Goal: Task Accomplishment & Management: Manage account settings

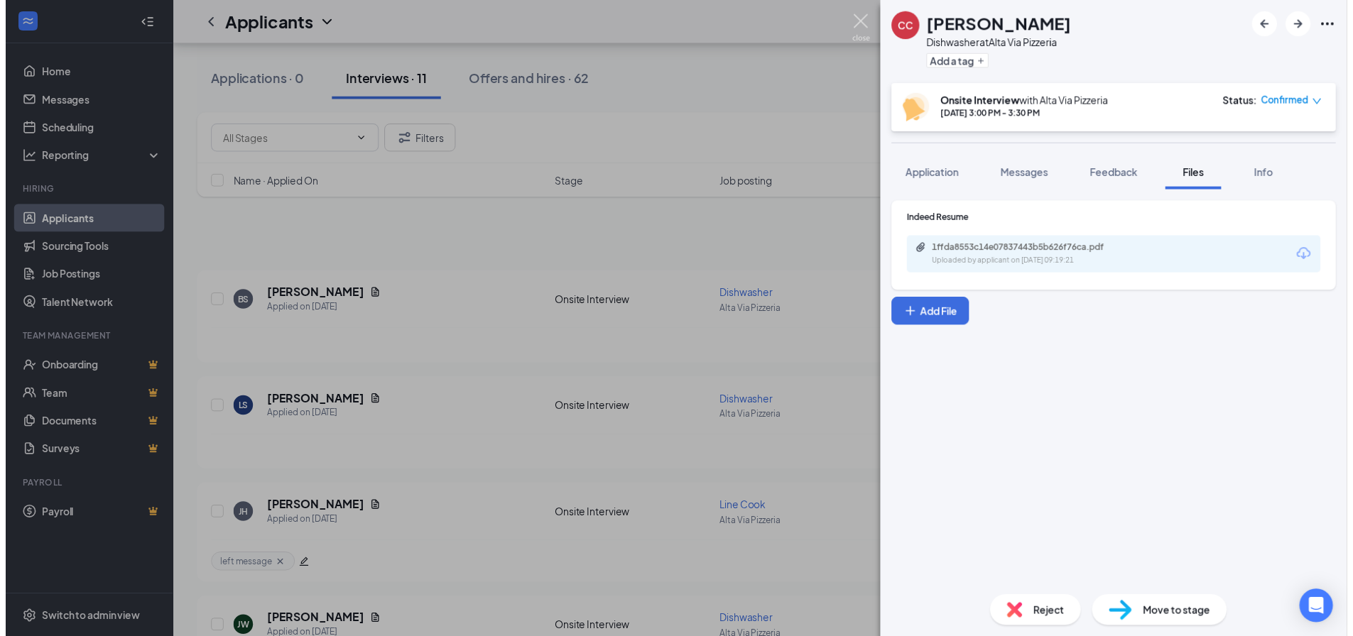
scroll to position [497, 0]
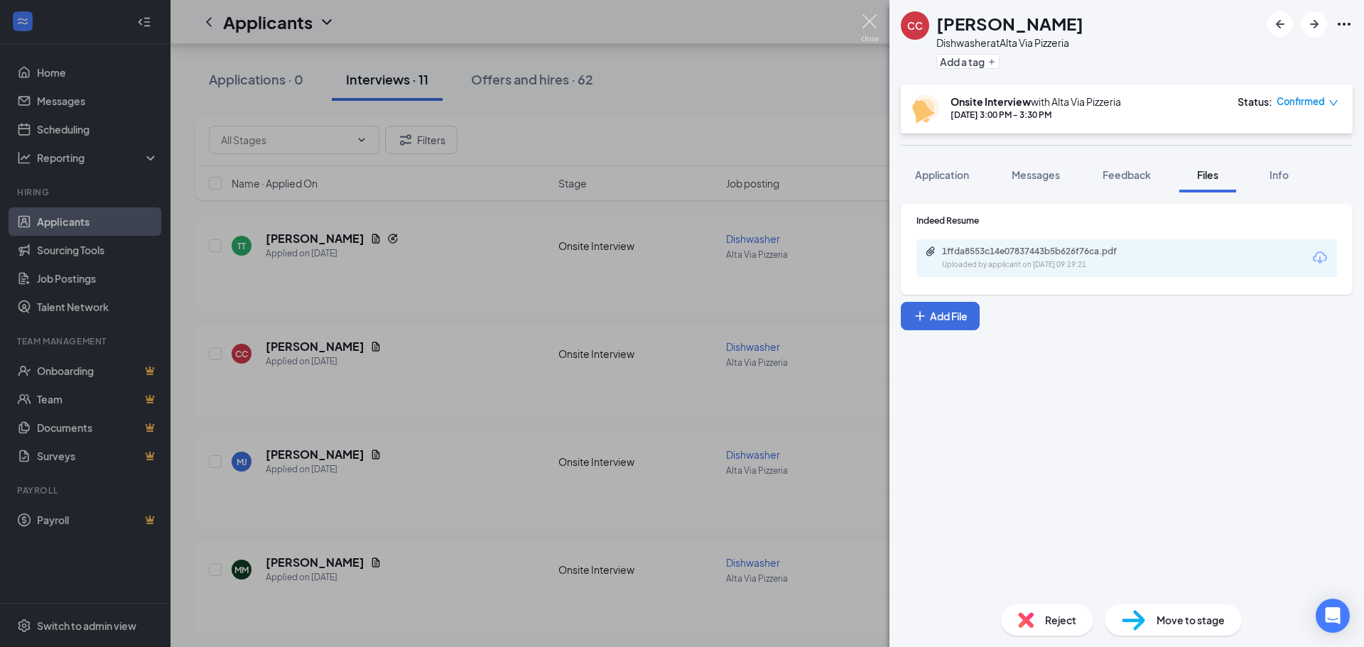
click at [874, 22] on img at bounding box center [870, 28] width 18 height 28
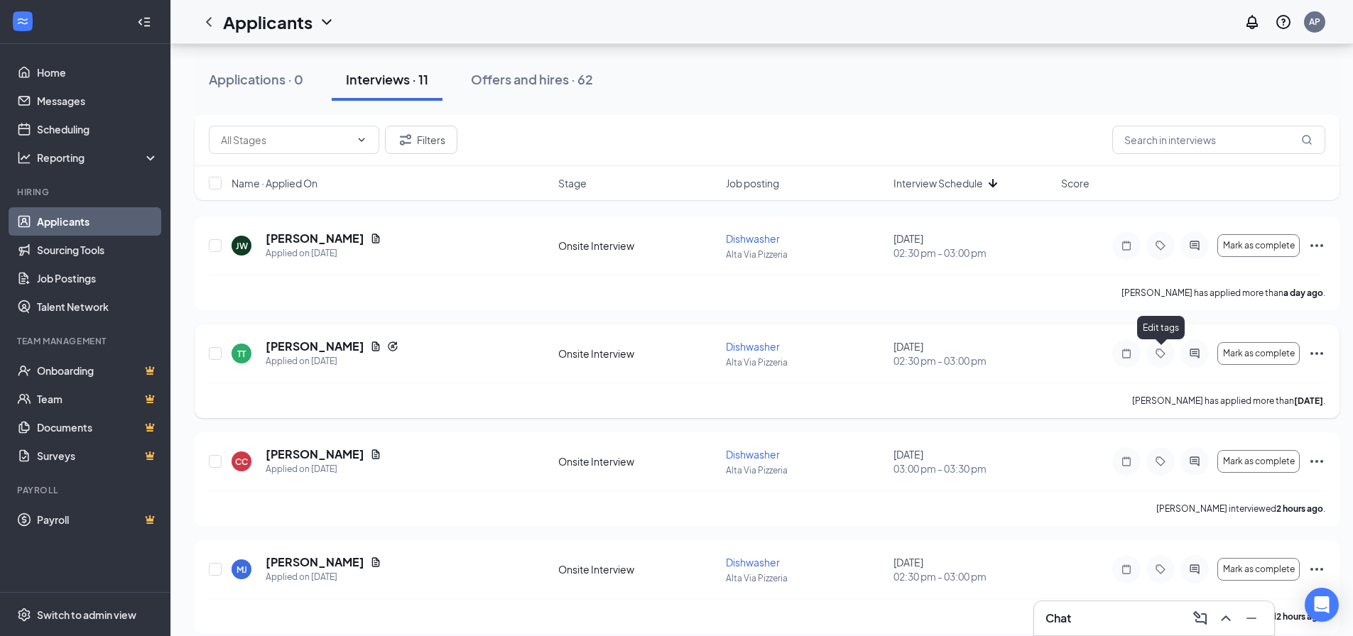
click at [1159, 353] on icon "Tag" at bounding box center [1160, 353] width 17 height 11
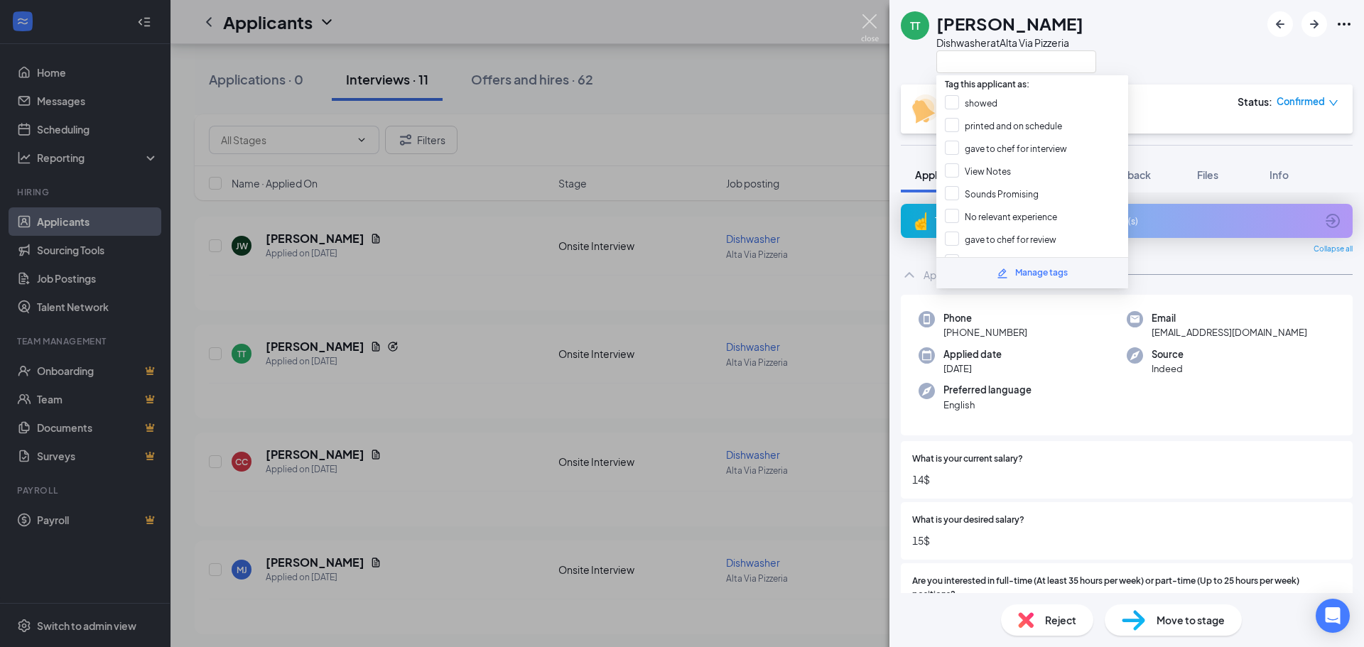
click at [871, 23] on img at bounding box center [870, 28] width 18 height 28
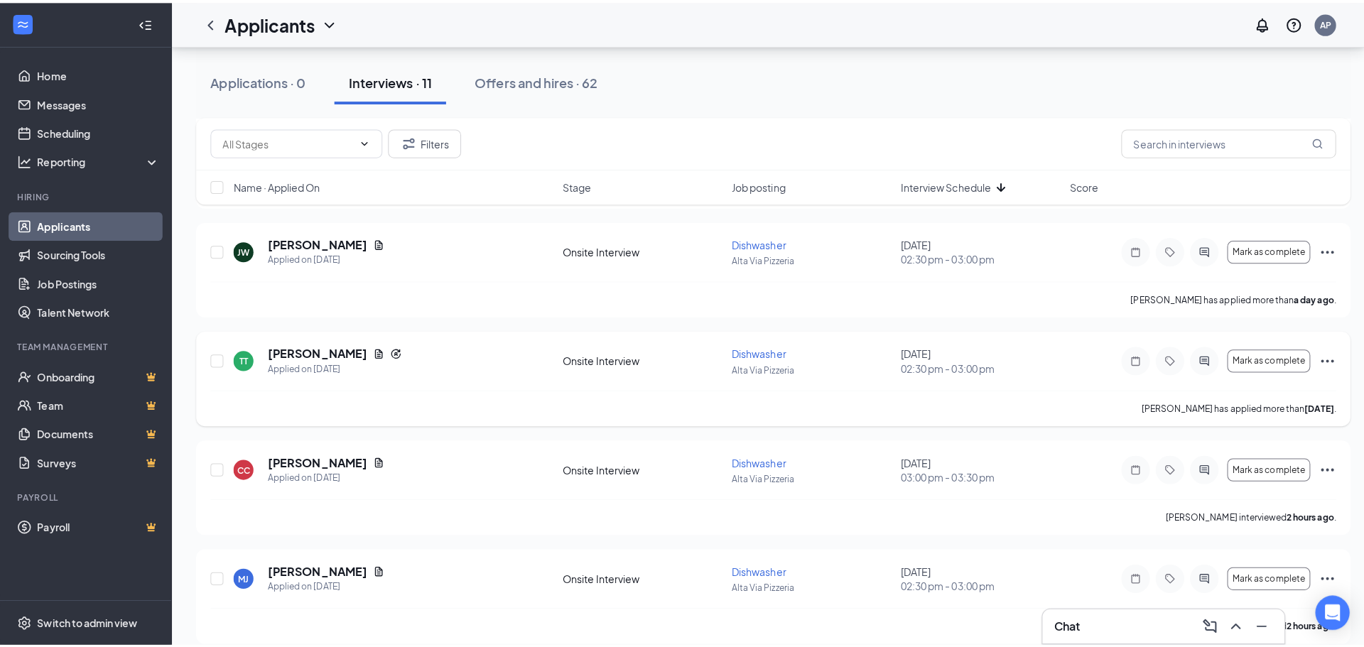
scroll to position [497, 0]
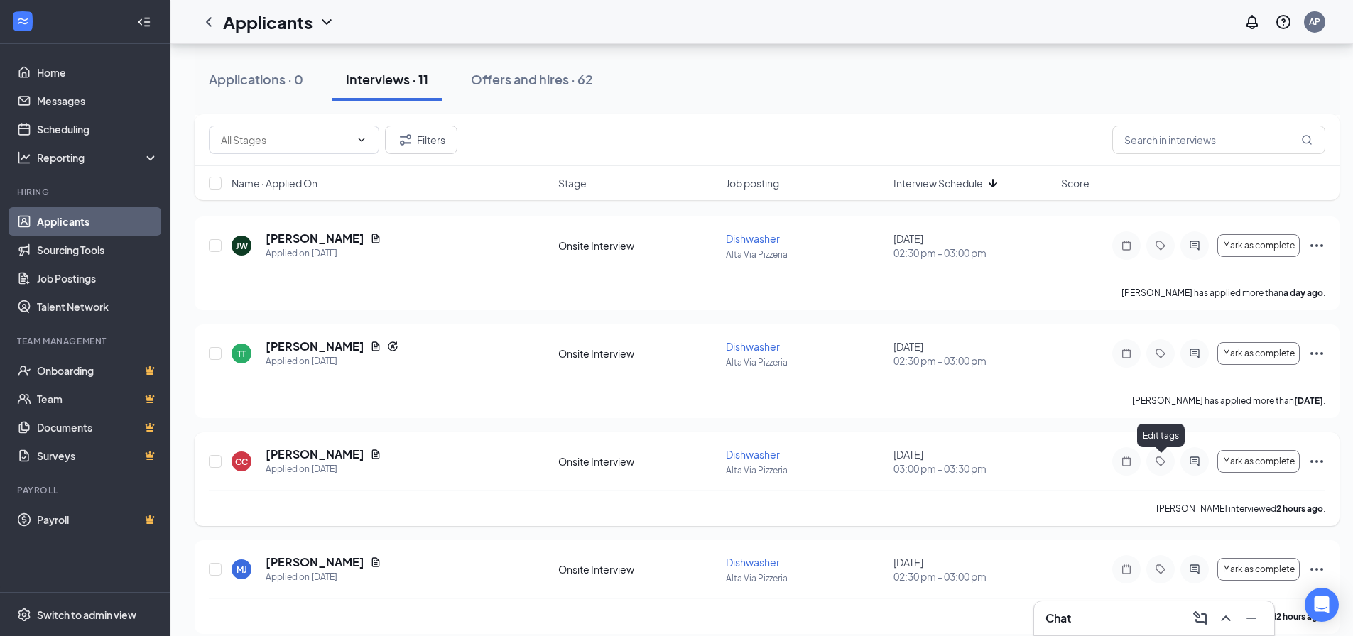
click at [1166, 461] on icon "Tag" at bounding box center [1160, 461] width 17 height 11
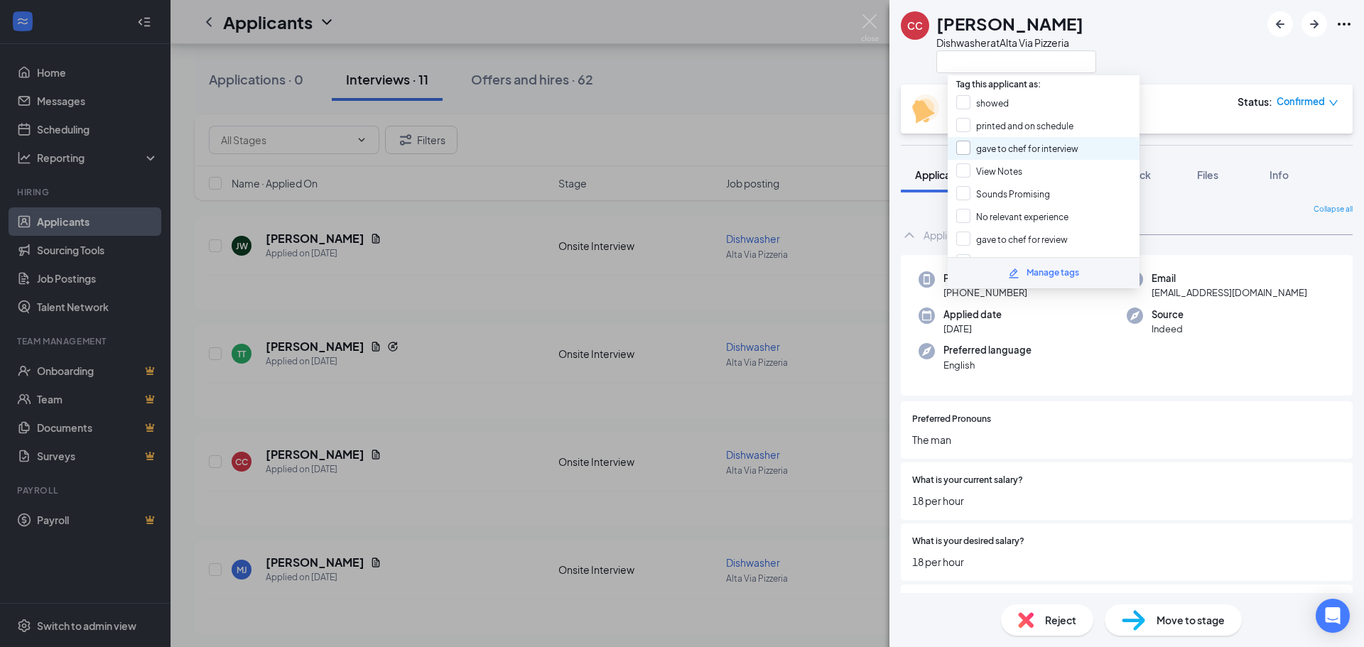
click at [965, 153] on input "gave to chef for interview" at bounding box center [1017, 149] width 122 height 16
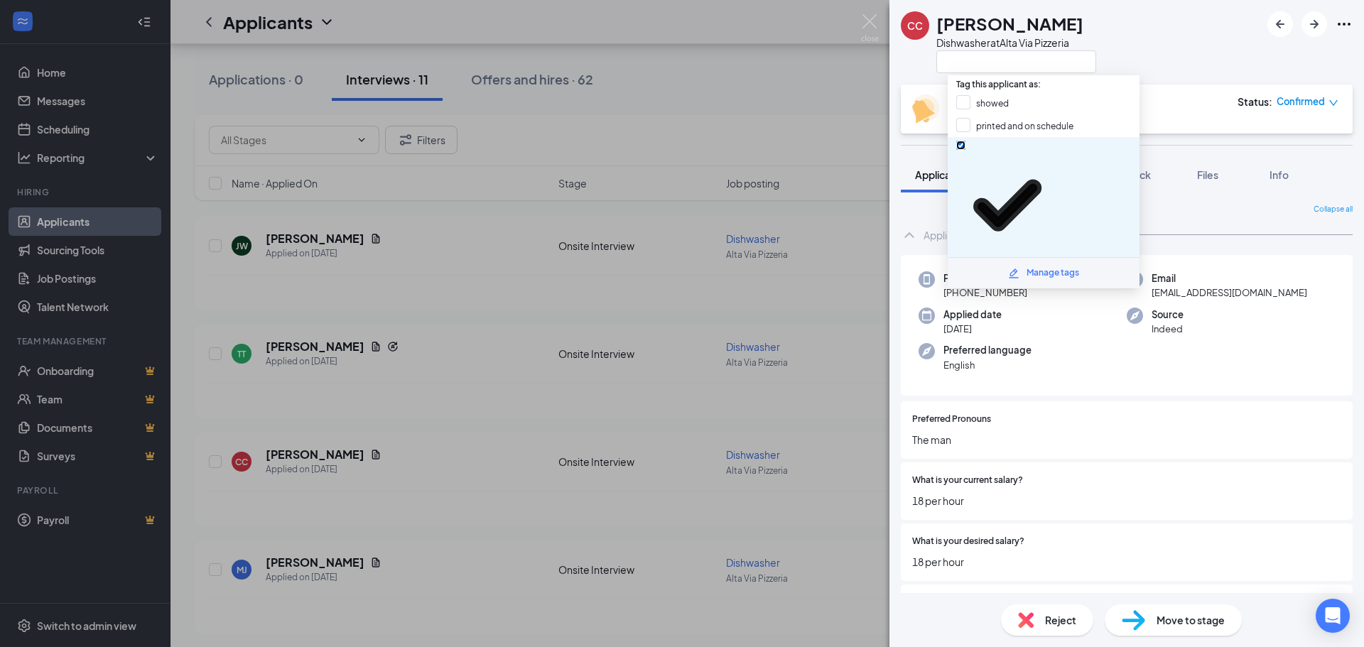
click at [961, 146] on input "gave to chef for interview" at bounding box center [960, 145] width 9 height 9
checkbox input "false"
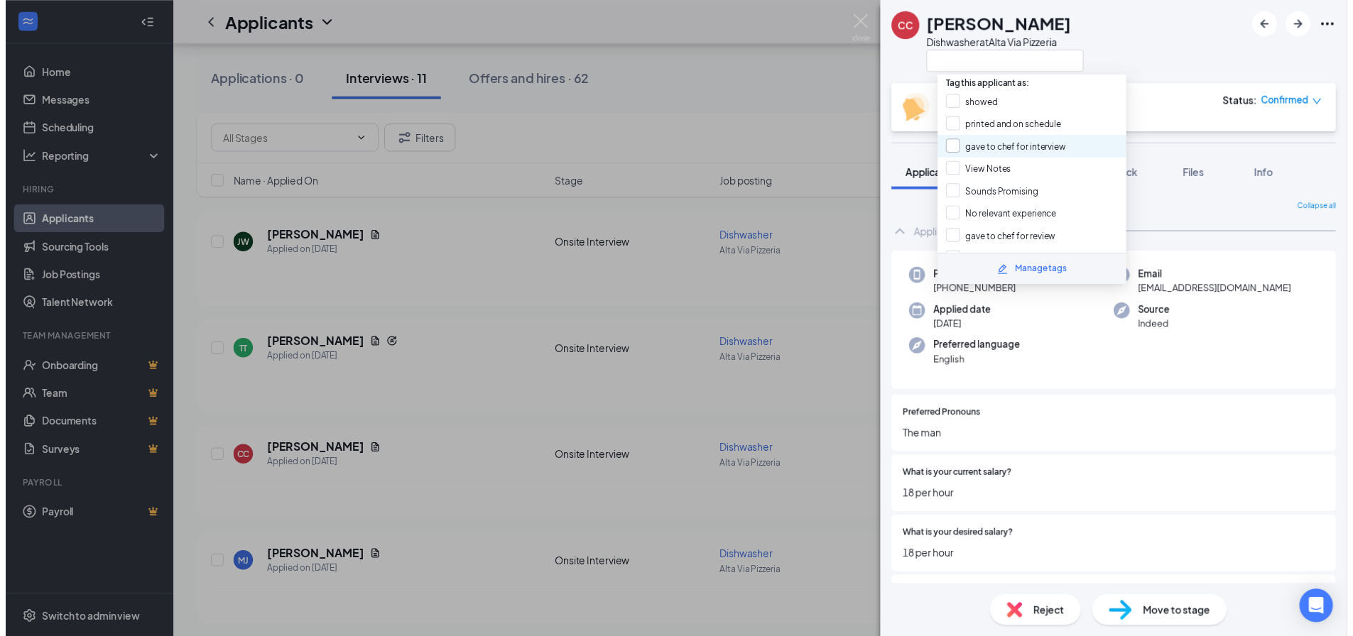
scroll to position [71, 0]
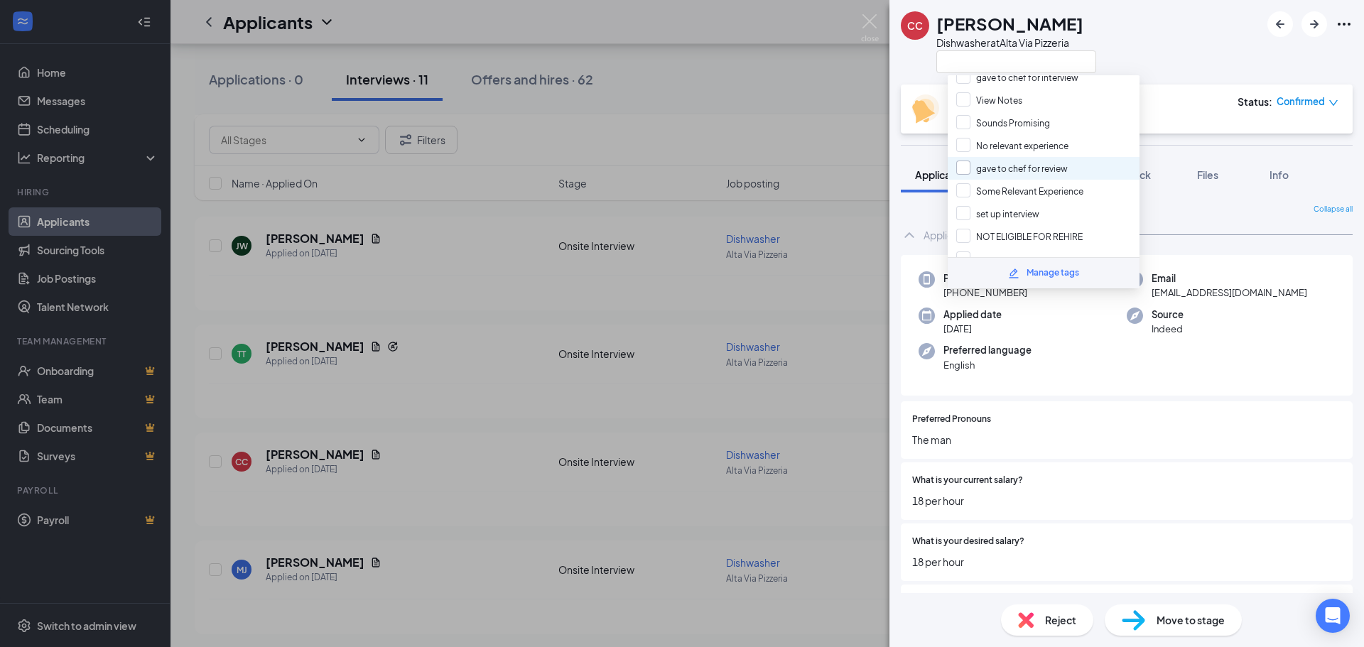
click at [964, 169] on input "gave to chef for review" at bounding box center [1012, 169] width 112 height 16
checkbox input "true"
click at [1142, 16] on div "CC [PERSON_NAME] Dishwasher at [GEOGRAPHIC_DATA]" at bounding box center [1126, 42] width 475 height 85
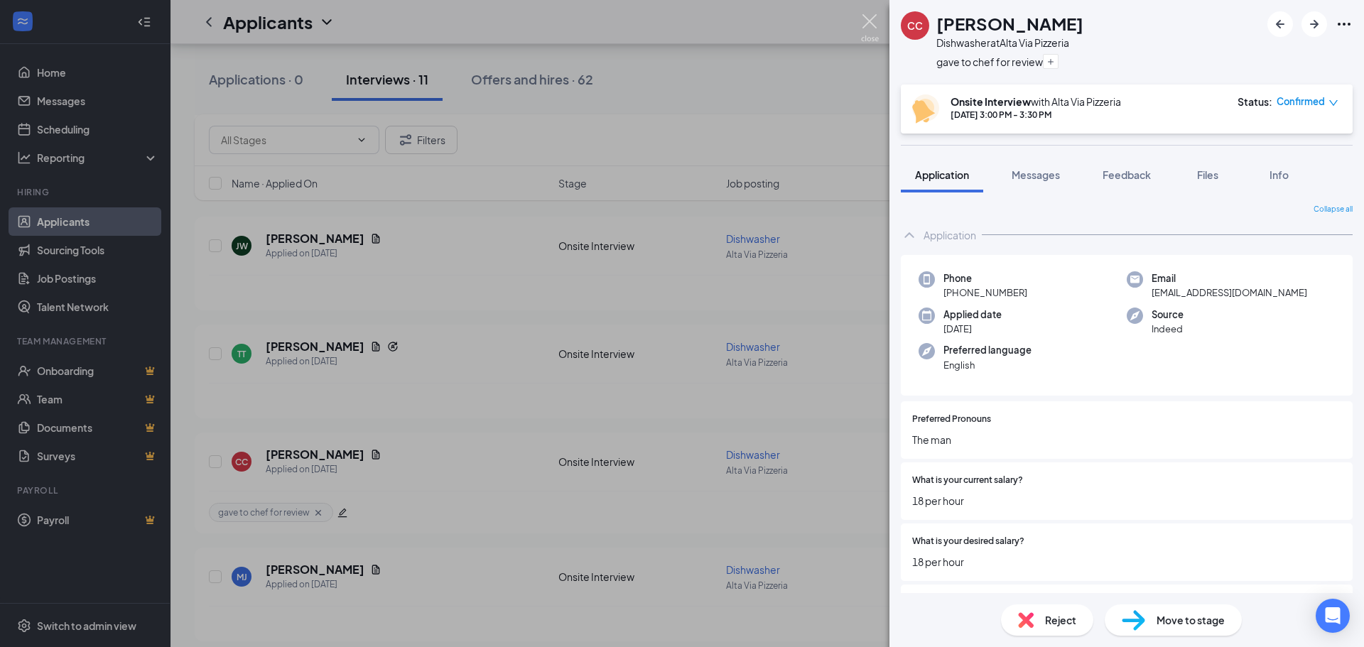
click at [868, 22] on img at bounding box center [870, 28] width 18 height 28
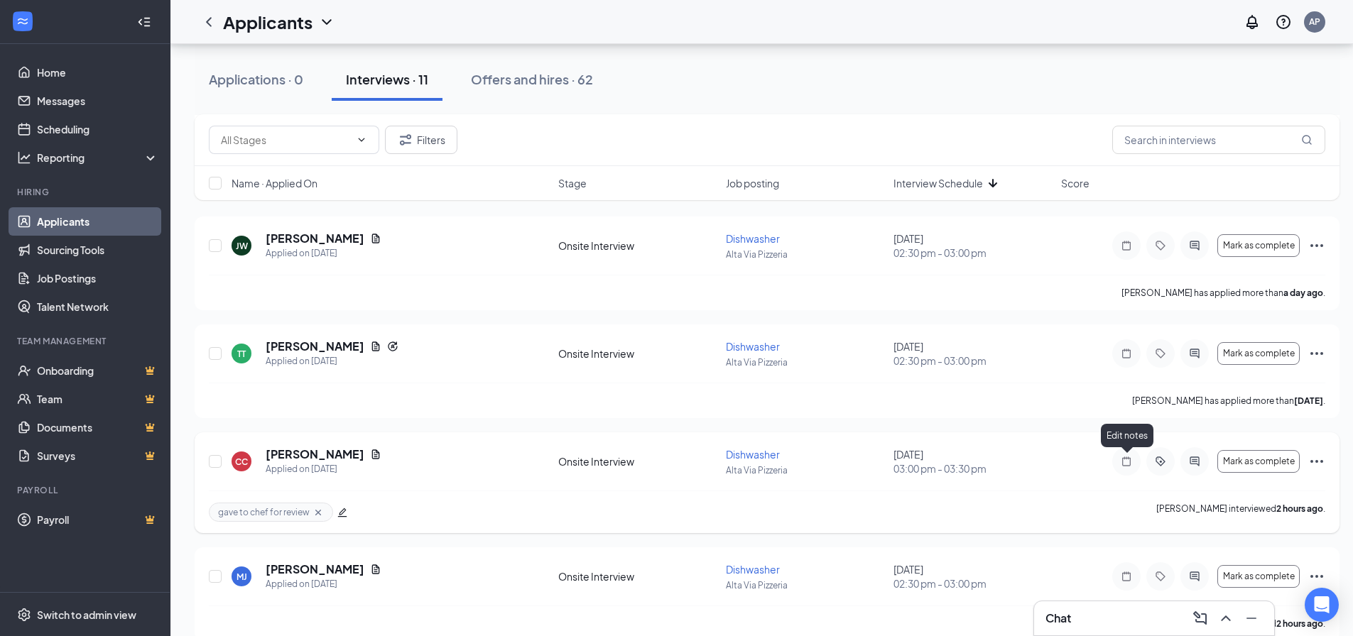
click at [1123, 461] on icon "Note" at bounding box center [1126, 461] width 9 height 9
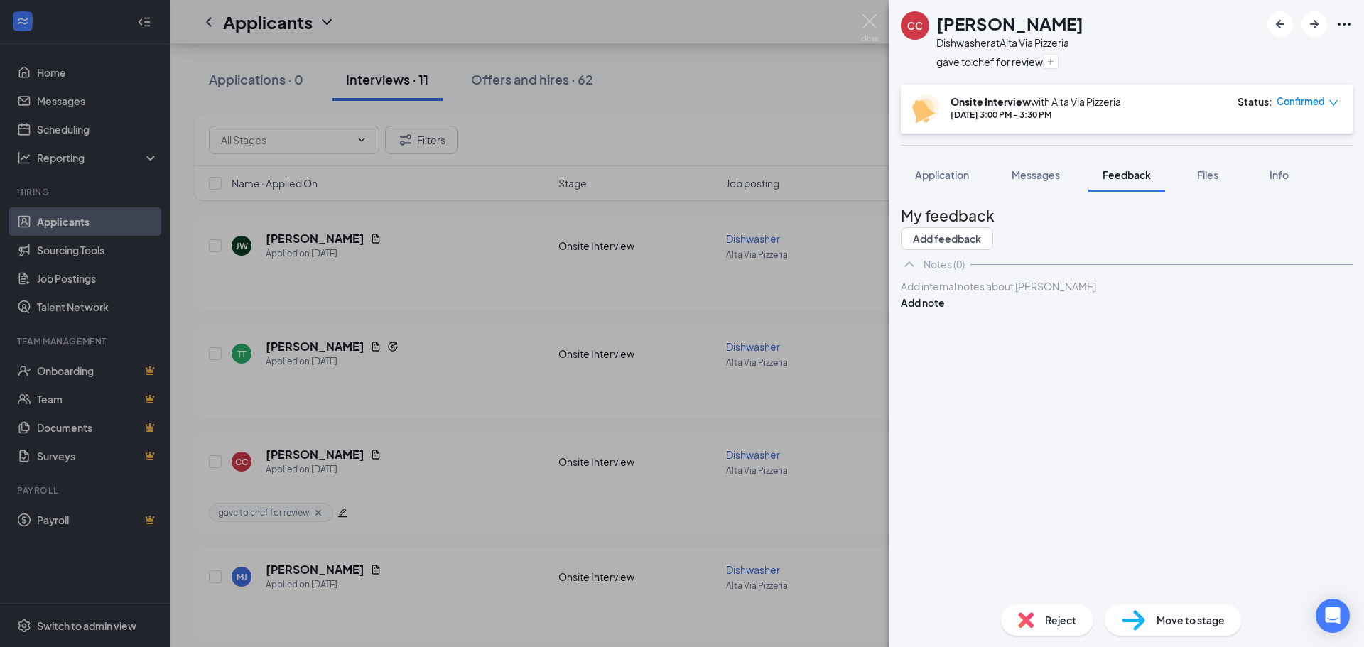
click at [1029, 294] on div at bounding box center [1126, 286] width 450 height 15
click at [945, 310] on button "Add note" at bounding box center [923, 303] width 44 height 16
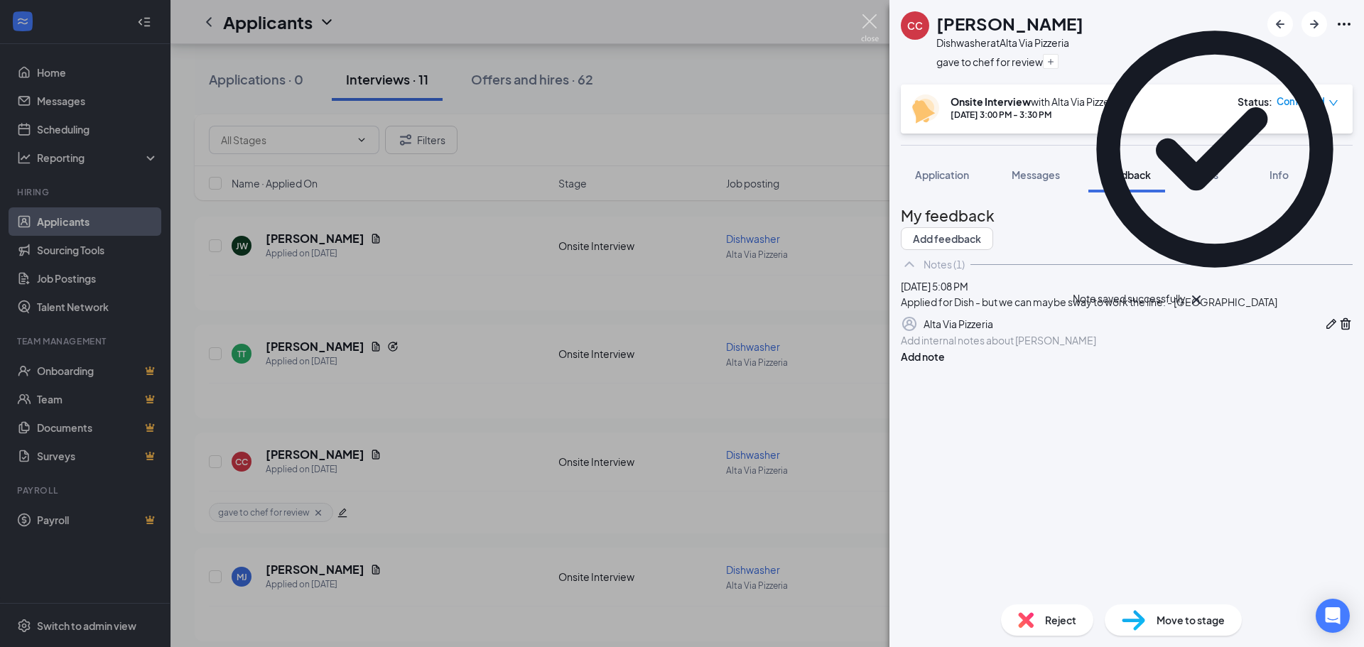
click at [867, 17] on img at bounding box center [870, 28] width 18 height 28
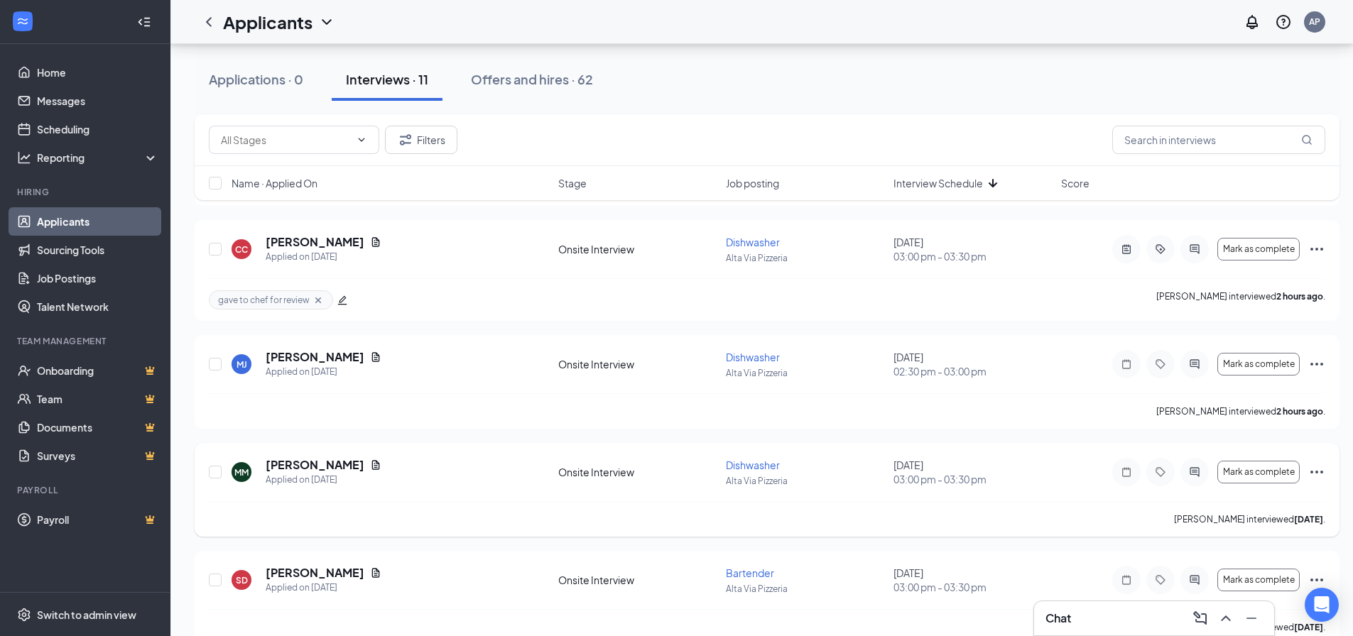
scroll to position [710, 0]
click at [1156, 246] on icon "ActiveTag" at bounding box center [1160, 248] width 17 height 11
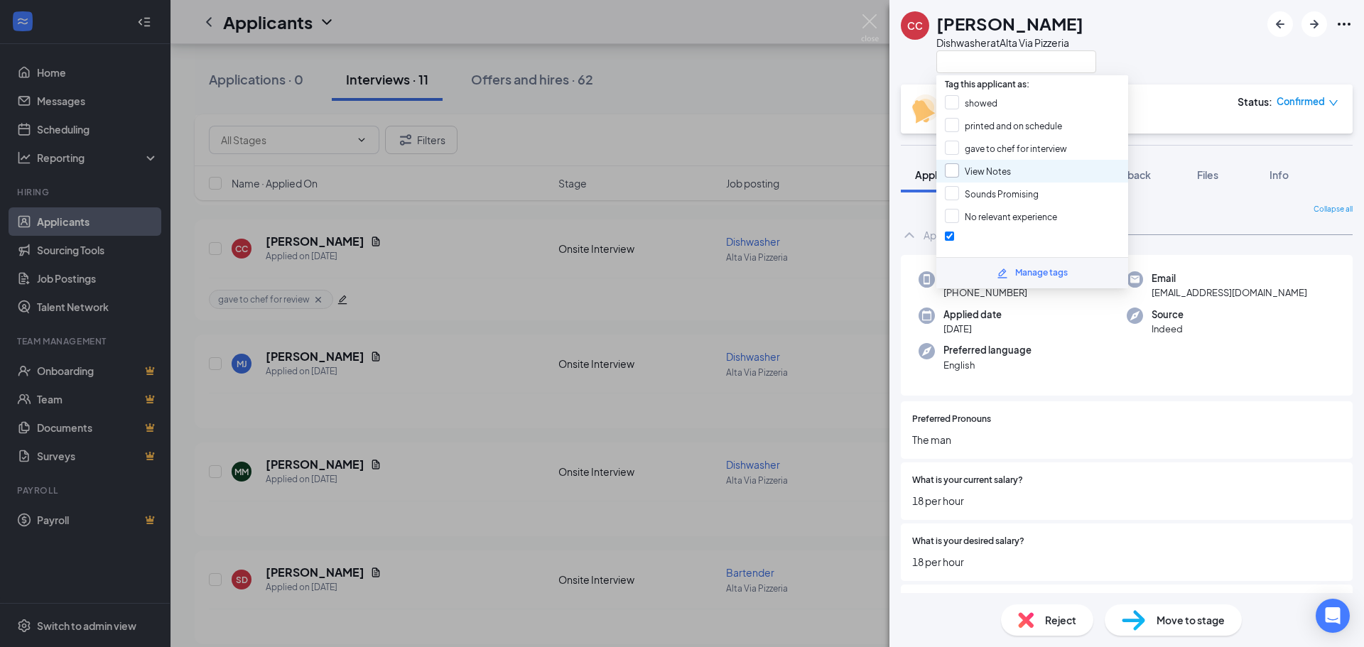
click at [945, 169] on input "View Notes" at bounding box center [978, 171] width 66 height 16
checkbox input "true"
click at [1151, 38] on div "CC [PERSON_NAME] Dishwasher at [GEOGRAPHIC_DATA]" at bounding box center [1126, 42] width 475 height 85
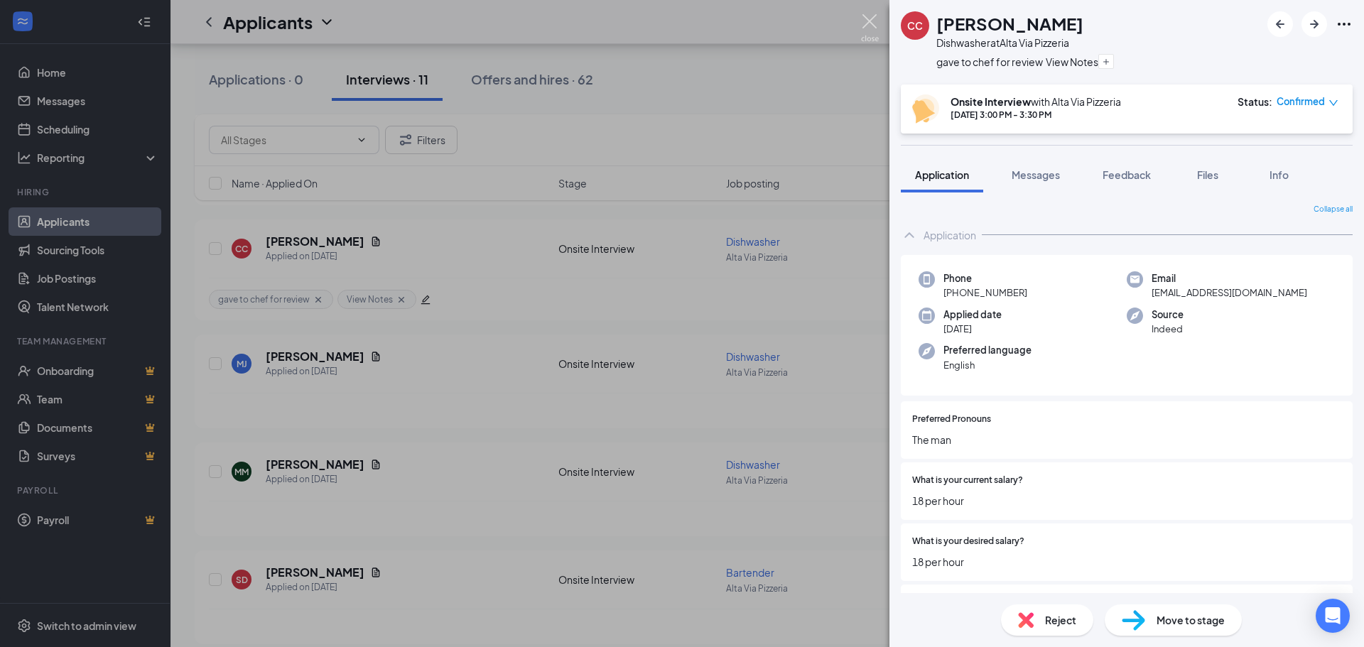
click at [866, 19] on img at bounding box center [870, 28] width 18 height 28
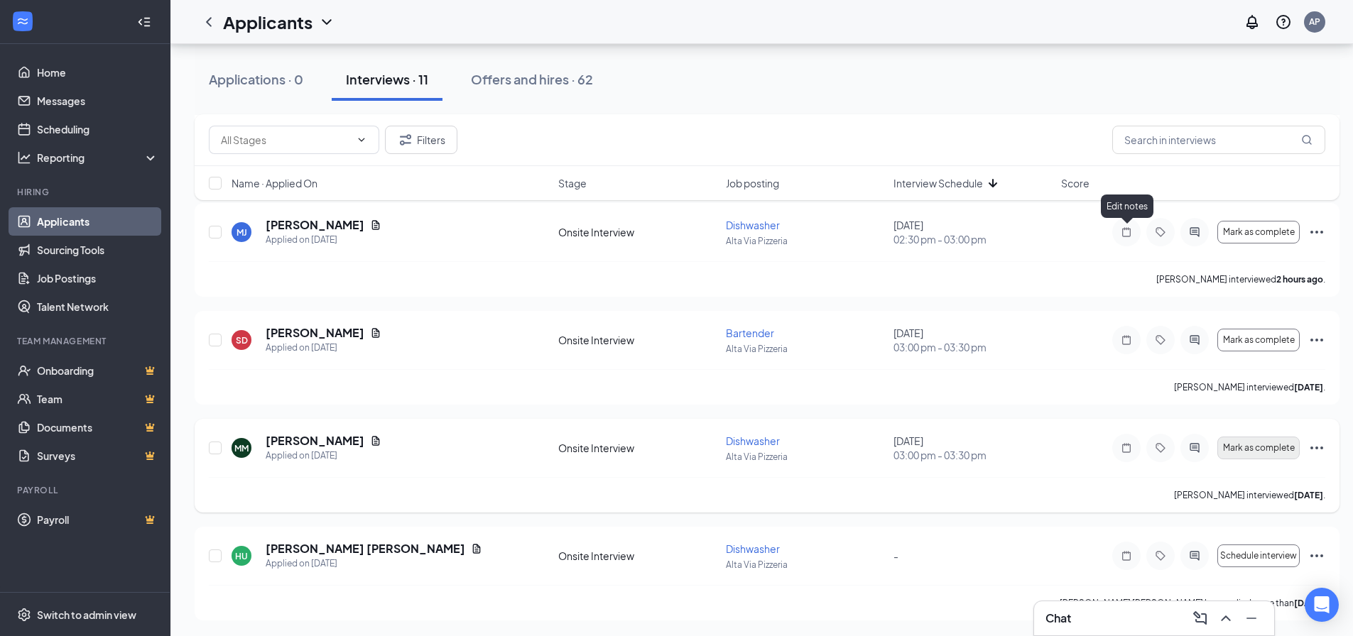
scroll to position [843, 0]
click at [1269, 444] on span "Mark as complete" at bounding box center [1259, 447] width 72 height 10
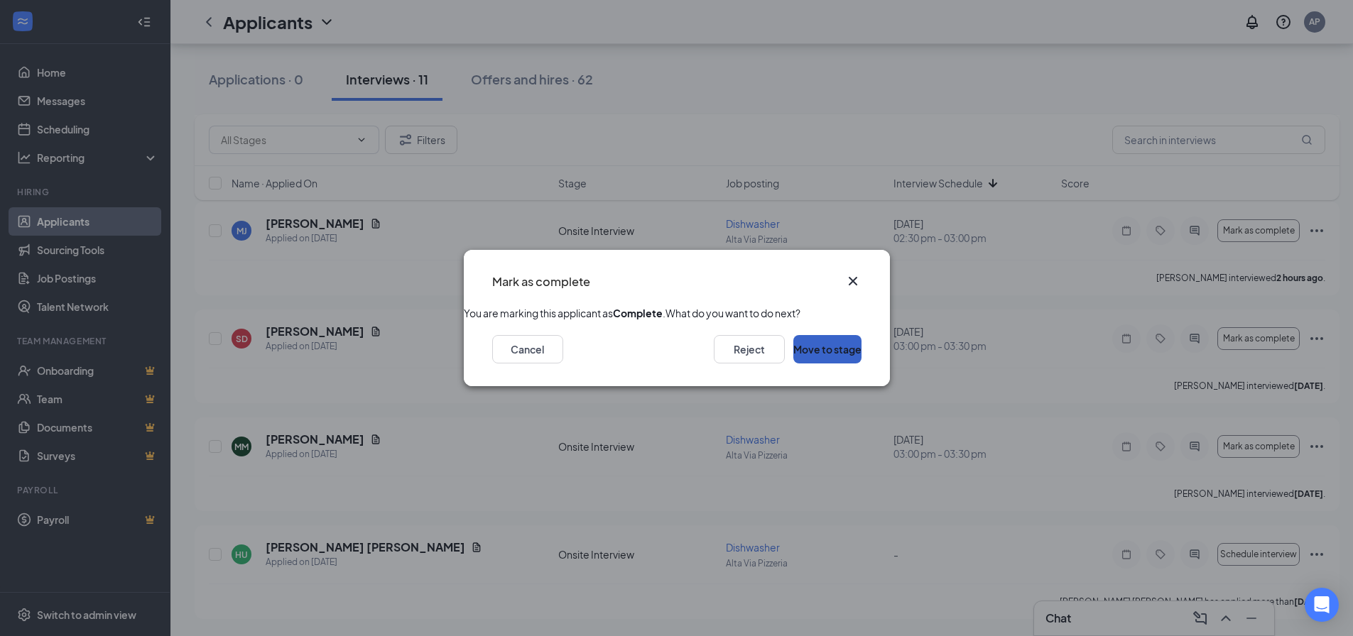
click at [801, 364] on button "Move to stage" at bounding box center [827, 349] width 68 height 28
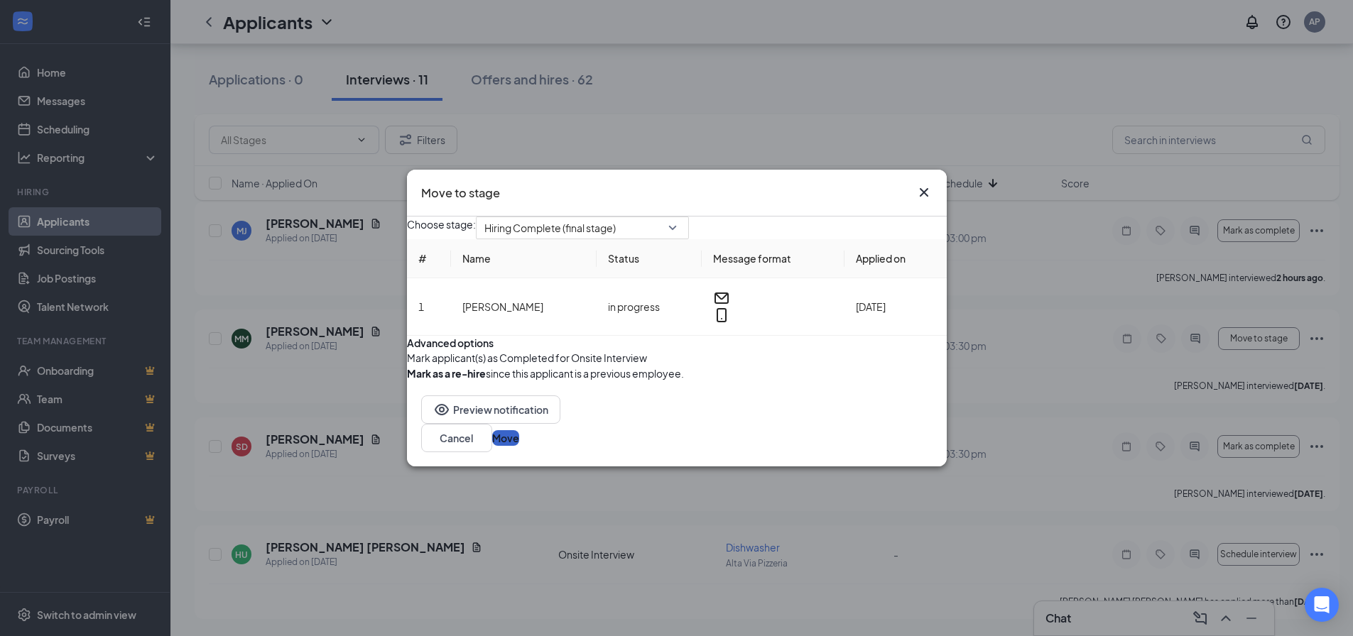
click at [519, 446] on button "Move" at bounding box center [505, 438] width 27 height 16
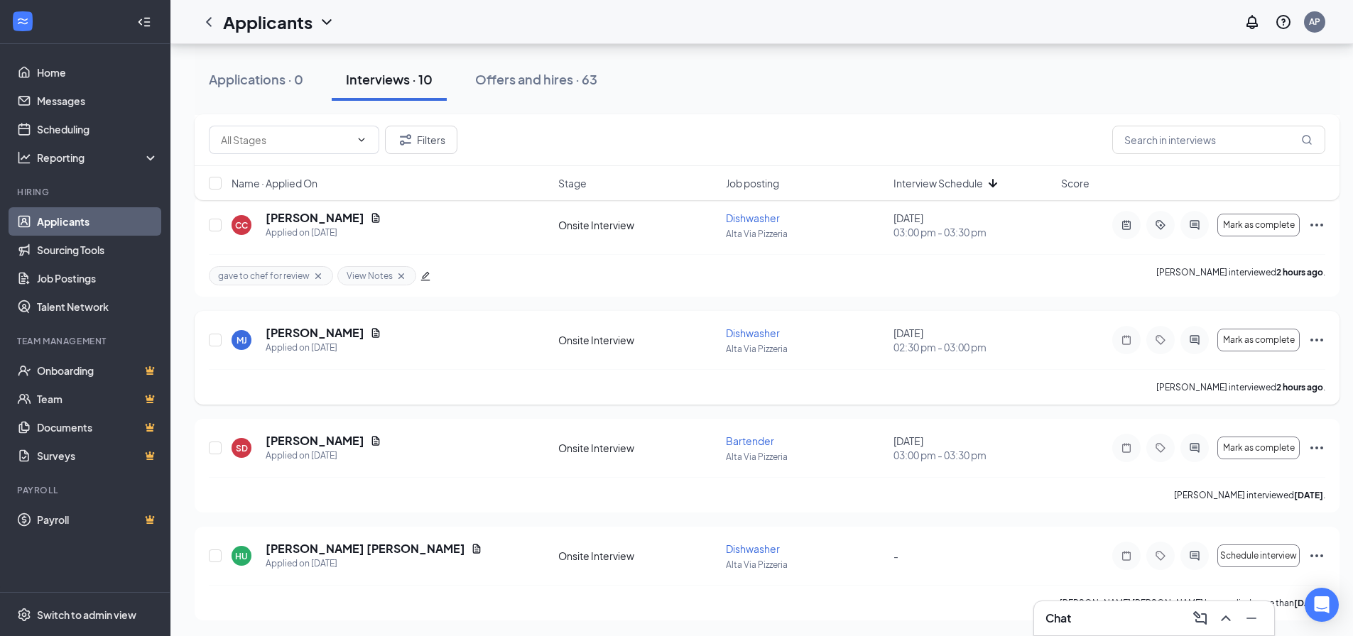
scroll to position [1829, 0]
click at [90, 209] on link "Applicants" at bounding box center [97, 221] width 121 height 28
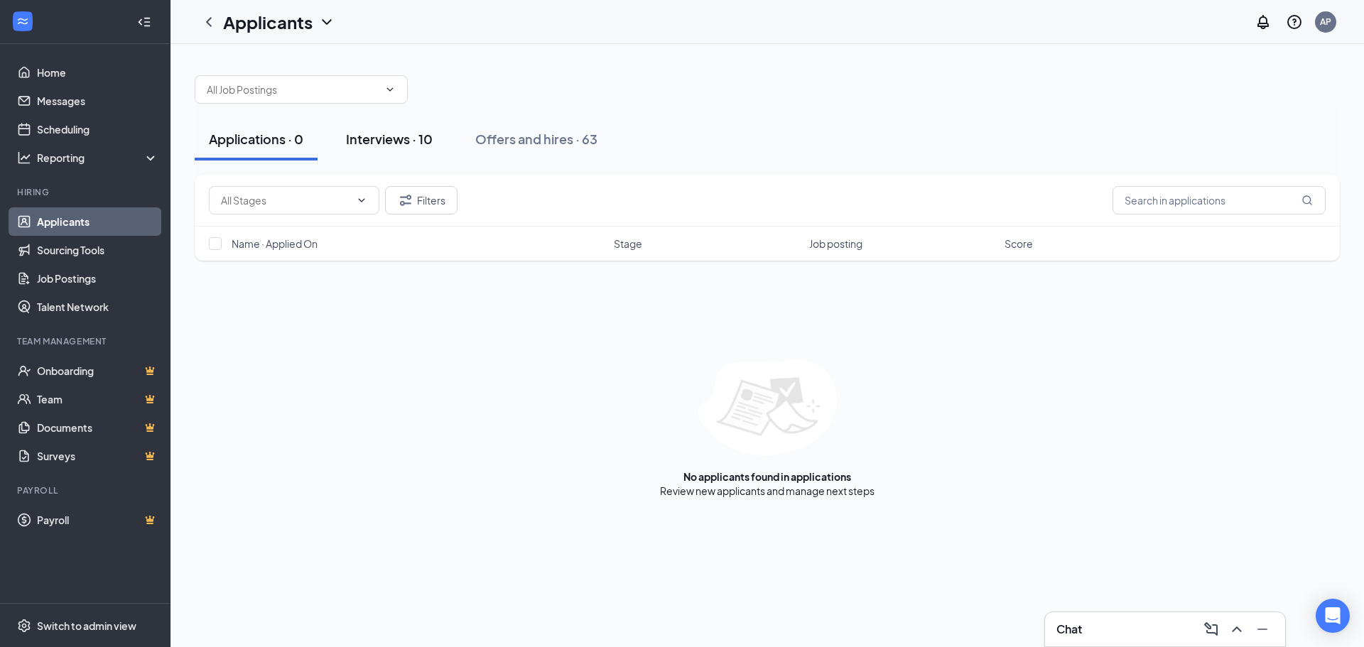
click at [403, 136] on div "Interviews · 10" at bounding box center [389, 139] width 87 height 18
